Goal: Information Seeking & Learning: Learn about a topic

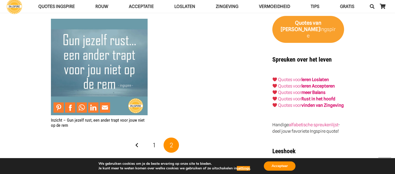
scroll to position [843, 0]
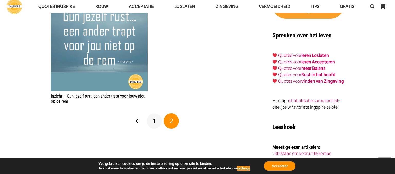
click at [154, 120] on span "1" at bounding box center [154, 121] width 2 height 7
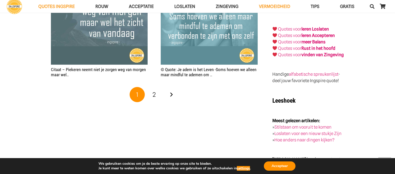
scroll to position [951, 0]
